Goal: Navigation & Orientation: Find specific page/section

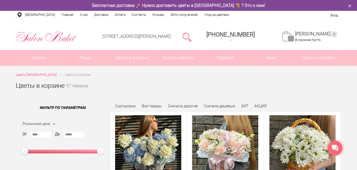
click at [127, 104] on div "Сортировка Все товары Сначала дорогие Сначала дешевые ХИТ АКЦИЯ" at bounding box center [226, 105] width 232 height 8
click at [259, 109] on div "Все товары Сначала дорогие Сначала дешевые ХИТ АКЦИЯ" at bounding box center [204, 107] width 130 height 6
click at [209, 105] on link "Сначала дешевые" at bounding box center [219, 106] width 31 height 4
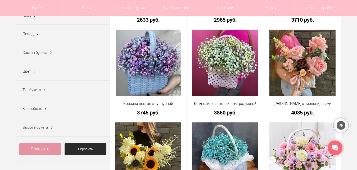
scroll to position [189, 0]
